Goal: Find specific page/section: Find specific page/section

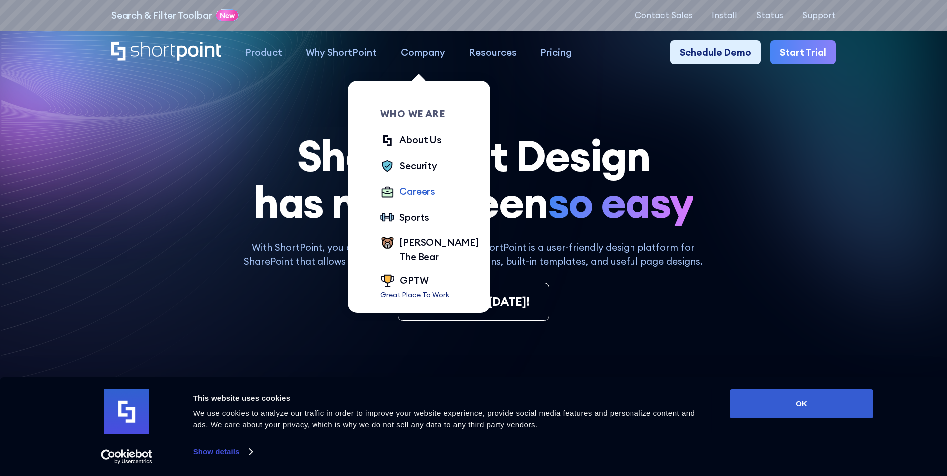
click at [415, 193] on div "Careers" at bounding box center [417, 191] width 36 height 14
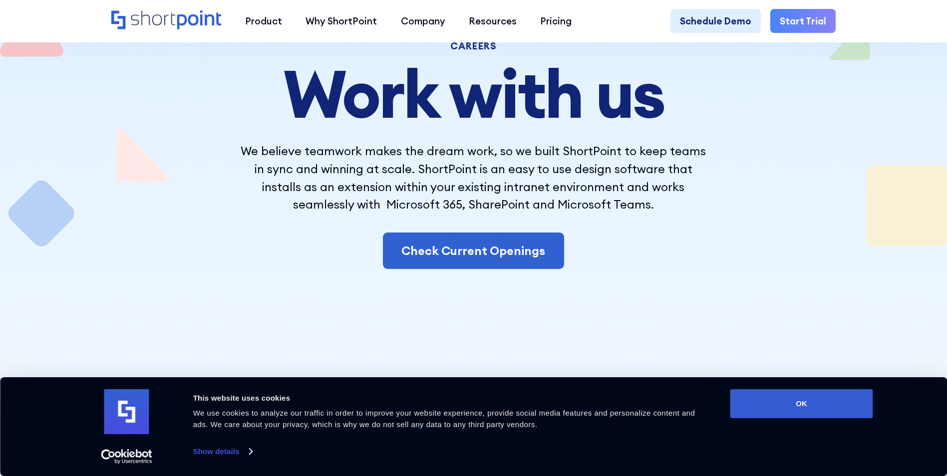
scroll to position [150, 0]
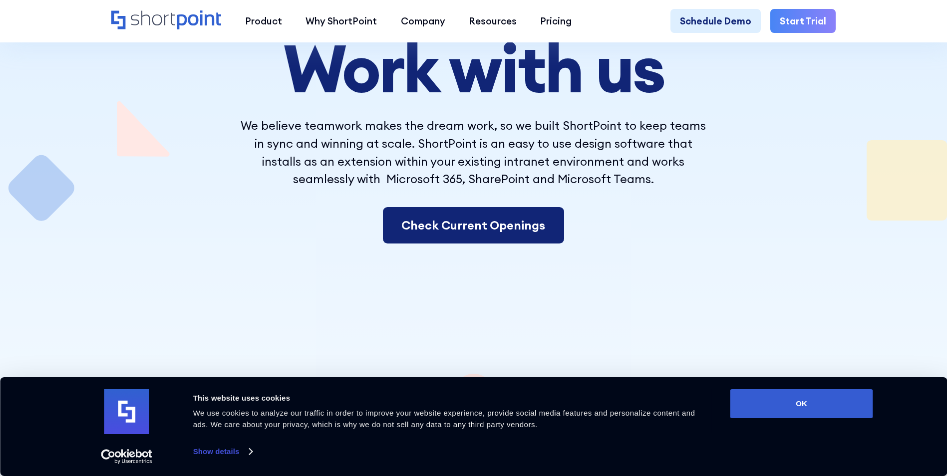
click at [465, 231] on link "Check Current Openings" at bounding box center [474, 225] width 182 height 37
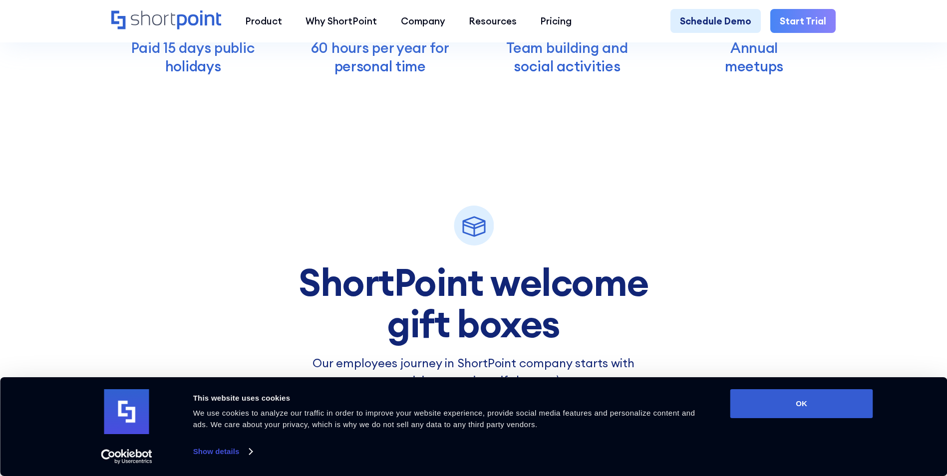
scroll to position [3568, 0]
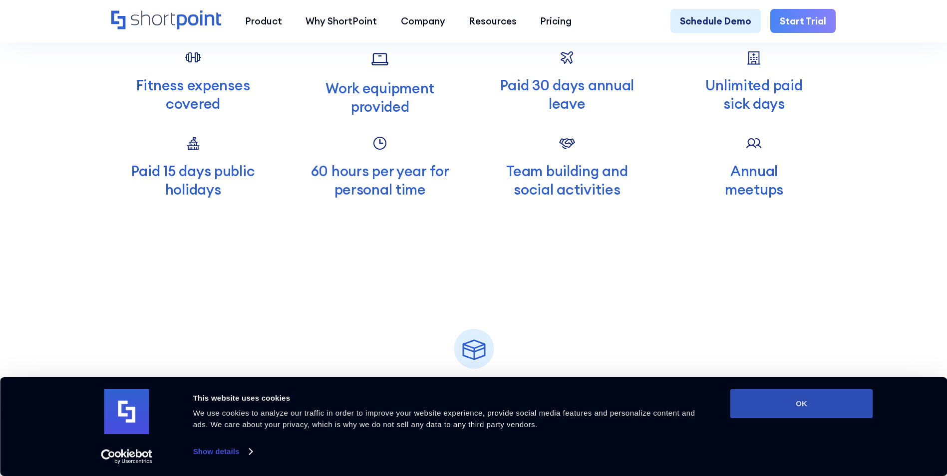
click at [767, 396] on button "OK" at bounding box center [801, 403] width 143 height 29
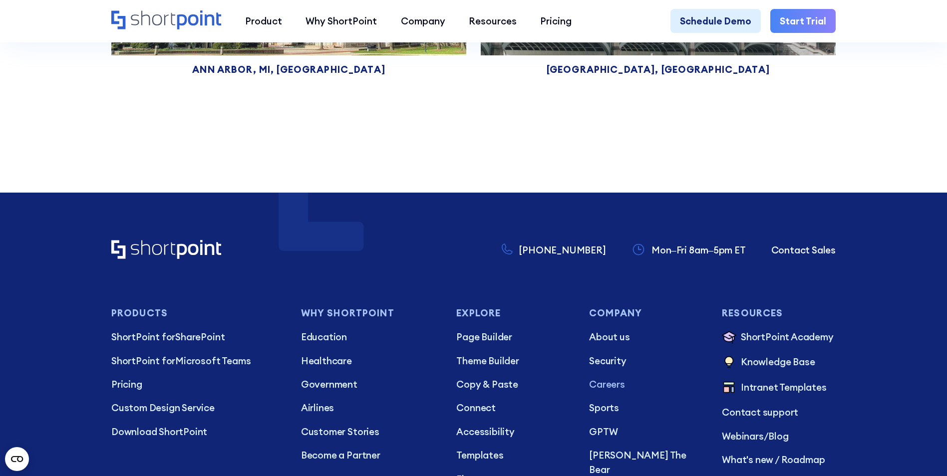
scroll to position [7160, 0]
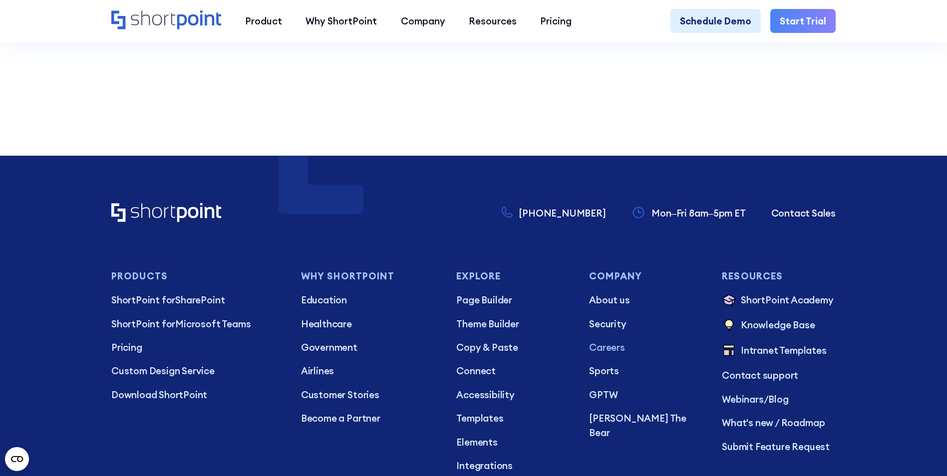
click at [600, 354] on p "Careers" at bounding box center [646, 347] width 114 height 14
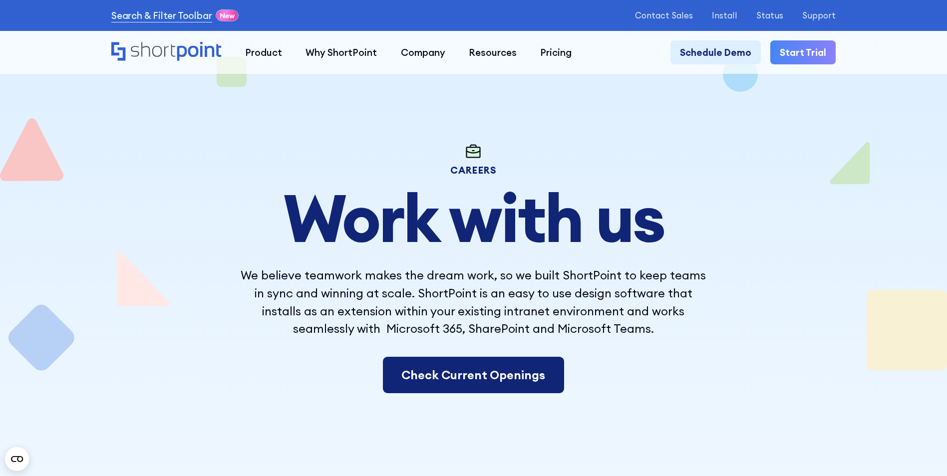
click at [489, 378] on link "Check Current Openings" at bounding box center [474, 375] width 182 height 37
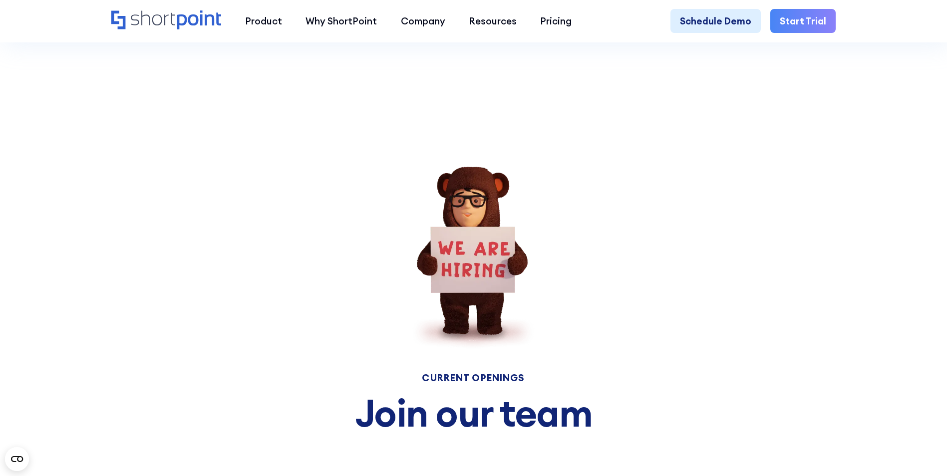
scroll to position [4558, 0]
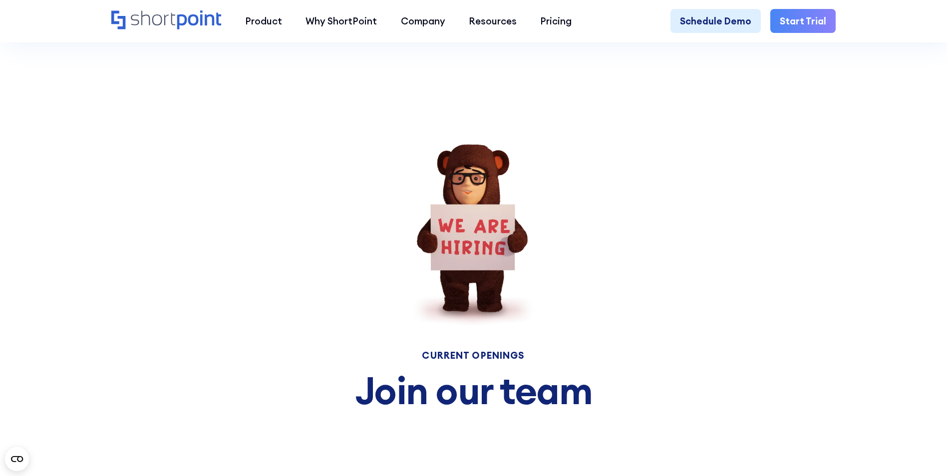
click at [479, 360] on div "Current Openings" at bounding box center [473, 355] width 601 height 9
click at [460, 411] on h3 "Join our team" at bounding box center [473, 390] width 601 height 41
click at [500, 278] on img at bounding box center [473, 235] width 123 height 183
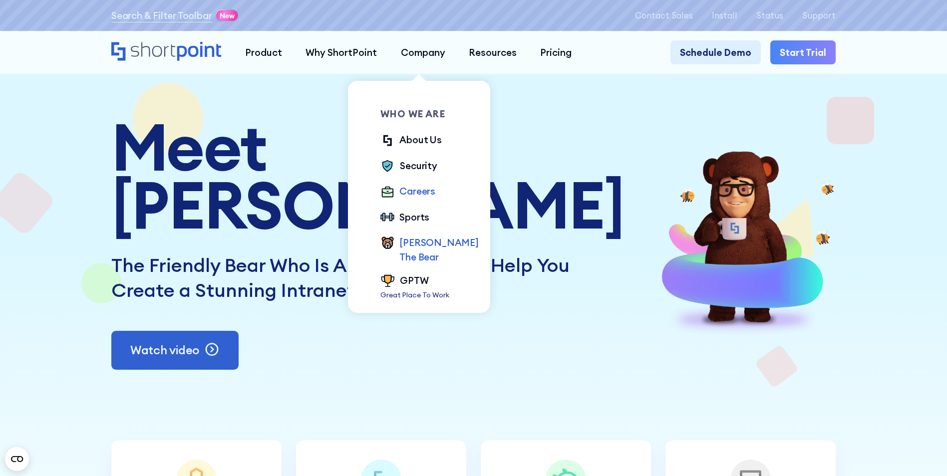
click at [407, 196] on div "Careers" at bounding box center [417, 191] width 36 height 14
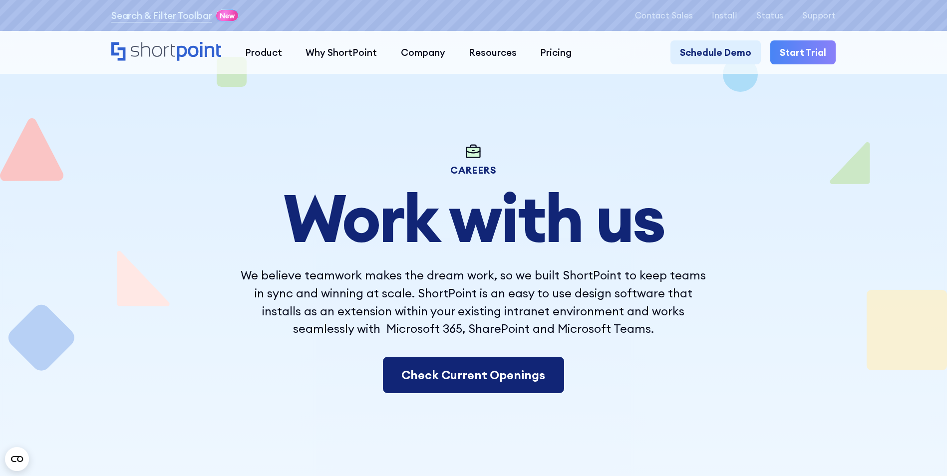
click at [433, 377] on link "Check Current Openings" at bounding box center [474, 375] width 182 height 37
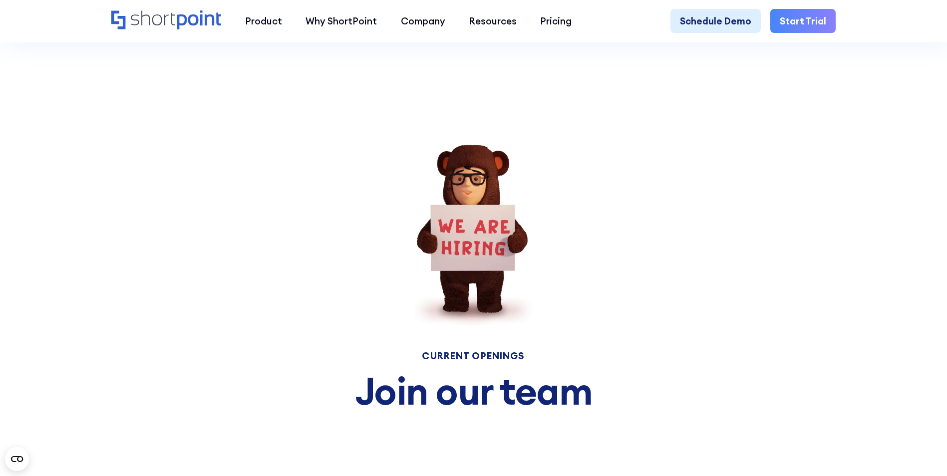
scroll to position [4558, 0]
click at [469, 269] on img at bounding box center [473, 235] width 123 height 183
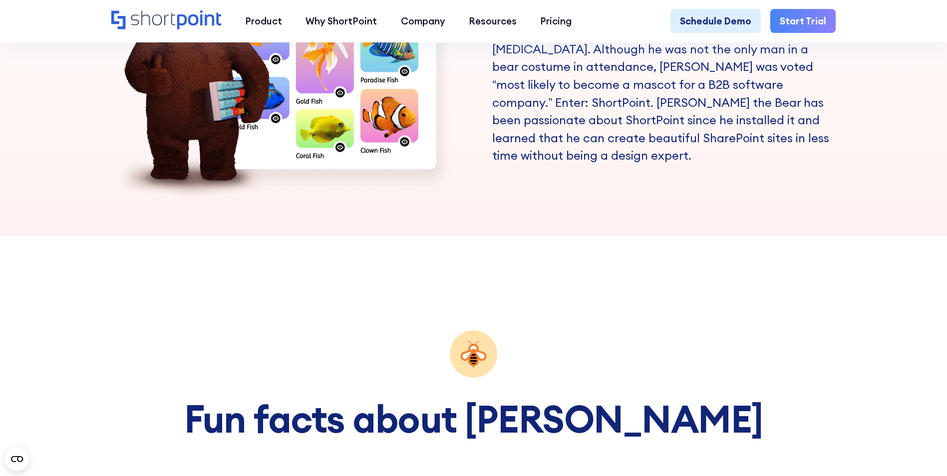
scroll to position [1098, 0]
